Goal: Transaction & Acquisition: Purchase product/service

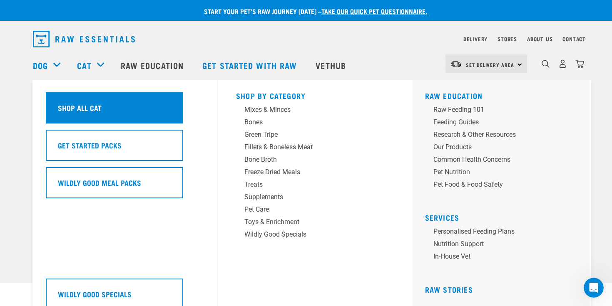
click at [168, 115] on div "Shop All Cat" at bounding box center [114, 107] width 137 height 31
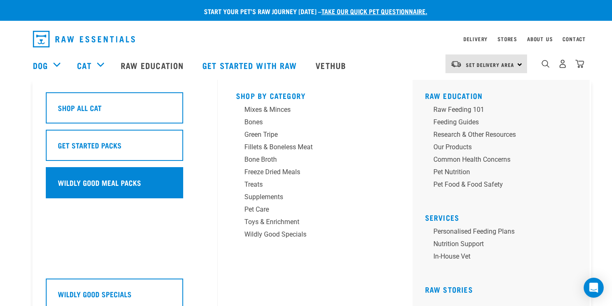
click at [101, 182] on h5 "Wildly Good Meal Packs" at bounding box center [99, 182] width 83 height 11
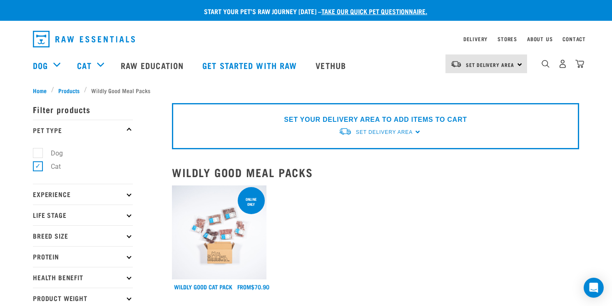
click at [85, 198] on p "Experience" at bounding box center [83, 194] width 100 height 21
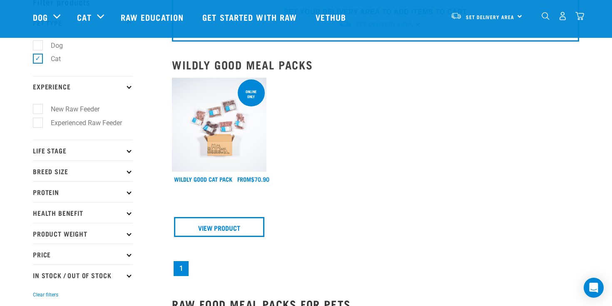
scroll to position [48, 0]
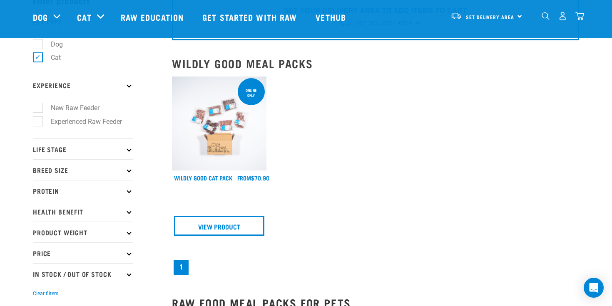
click at [90, 148] on p "Life Stage" at bounding box center [83, 149] width 100 height 21
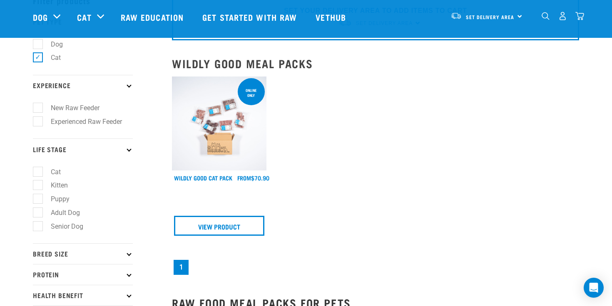
click at [41, 174] on label "Cat" at bounding box center [50, 172] width 27 height 10
click at [38, 173] on input "Cat" at bounding box center [35, 170] width 5 height 5
checkbox input "true"
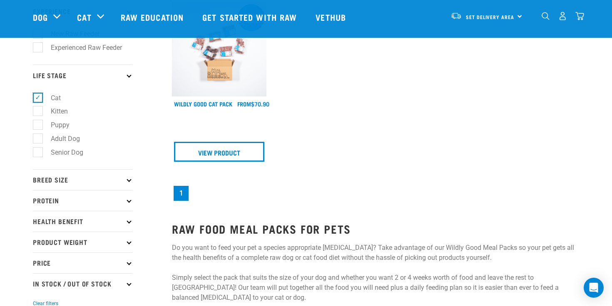
scroll to position [122, 0]
click at [64, 183] on p "Breed Size" at bounding box center [83, 179] width 100 height 21
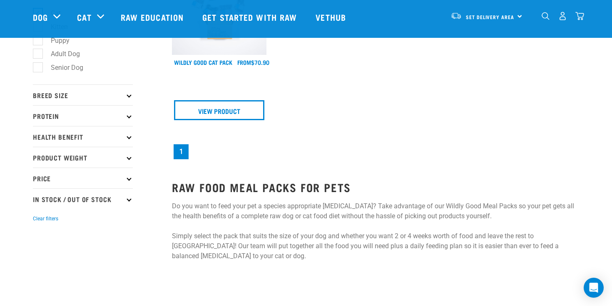
scroll to position [184, 0]
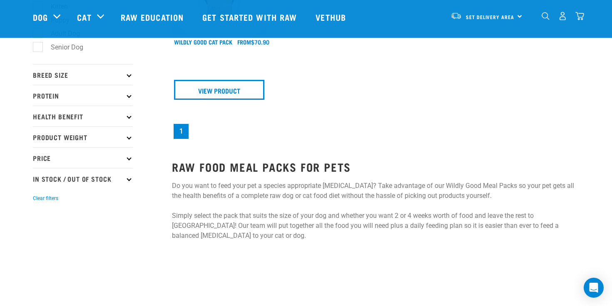
click at [96, 184] on p "In Stock / Out Of Stock" at bounding box center [83, 178] width 100 height 21
click at [97, 162] on p "Price" at bounding box center [83, 157] width 100 height 21
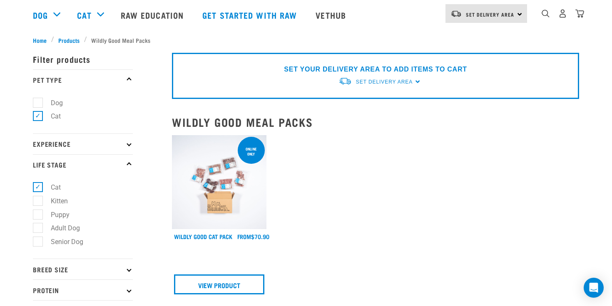
scroll to position [0, 0]
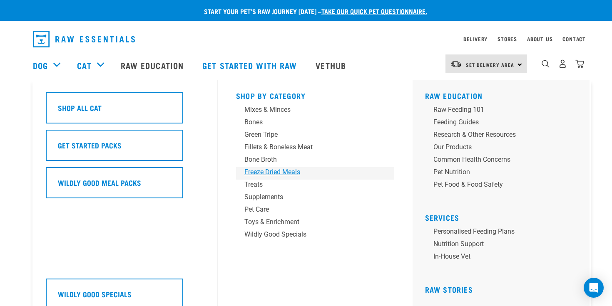
click at [260, 172] on div "Freeze Dried Meals" at bounding box center [309, 172] width 130 height 10
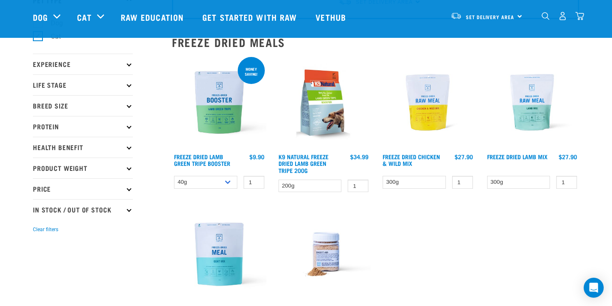
scroll to position [69, 0]
